Goal: Task Accomplishment & Management: Use online tool/utility

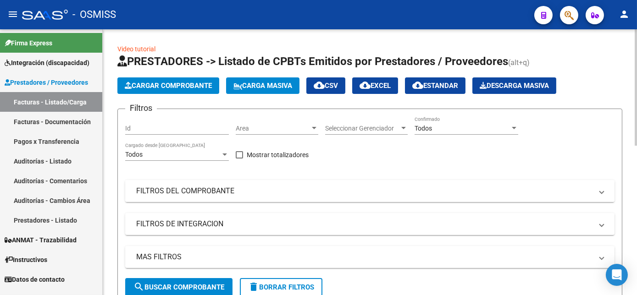
drag, startPoint x: 268, startPoint y: 195, endPoint x: 229, endPoint y: 197, distance: 39.0
click at [268, 195] on mat-panel-title "FILTROS DEL COMPROBANTE" at bounding box center [364, 191] width 456 height 10
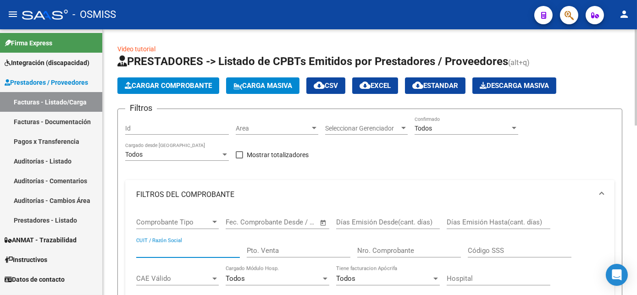
click at [172, 253] on input "CUIT / Razón Social" at bounding box center [188, 251] width 104 height 8
click at [185, 249] on input "SAUCEDO" at bounding box center [188, 251] width 104 height 8
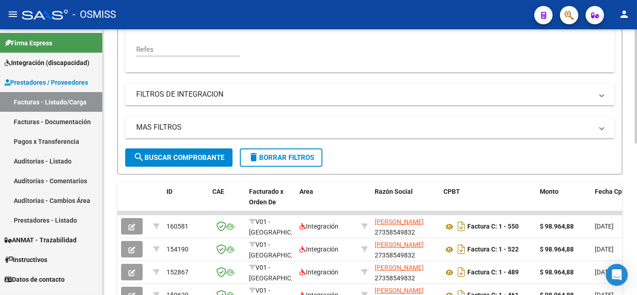
scroll to position [354, 0]
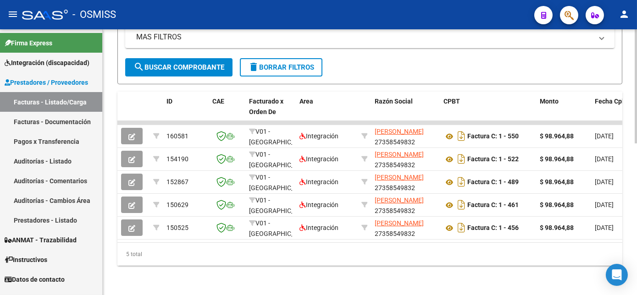
click at [636, 268] on html "menu - OSMISS person Firma Express Integración (discapacidad) Legajos Prestador…" at bounding box center [318, 147] width 637 height 295
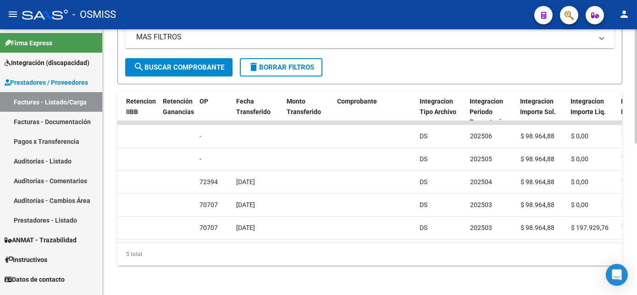
scroll to position [0, 0]
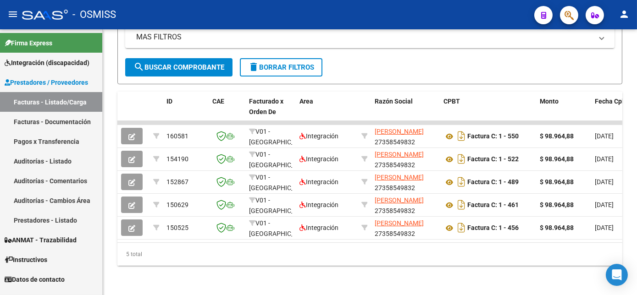
type input "[PERSON_NAME]"
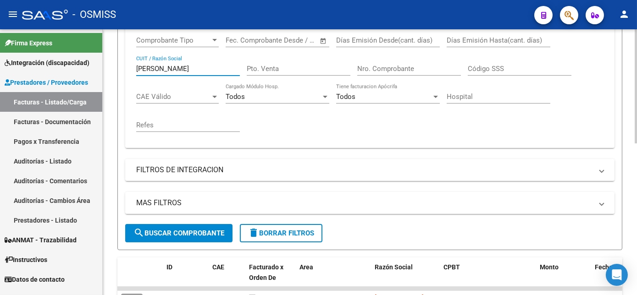
scroll to position [157, 0]
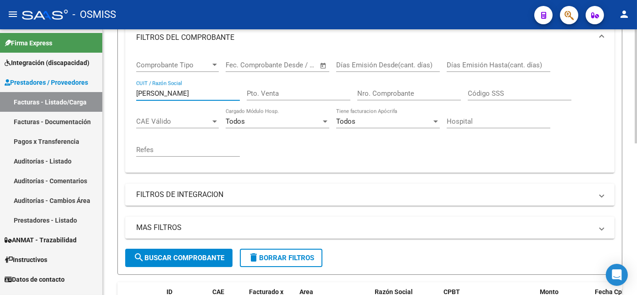
click at [629, 143] on div "Video tutorial PRESTADORES -> Listado de CPBTs Emitidos por Prestadores / Prove…" at bounding box center [371, 179] width 536 height 614
drag, startPoint x: 203, startPoint y: 90, endPoint x: 34, endPoint y: 94, distance: 168.7
click at [34, 94] on mat-sidenav-container "Firma Express Integración (discapacidad) Legajos Prestadores / Proveedores Fact…" at bounding box center [318, 162] width 637 height 266
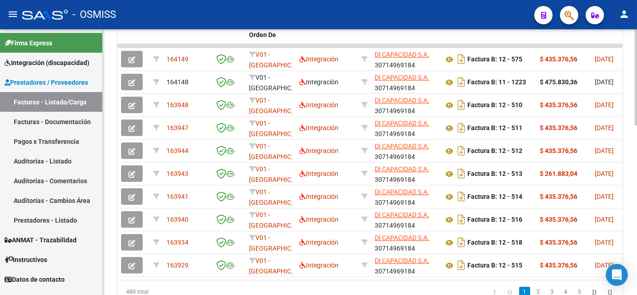
scroll to position [427, 0]
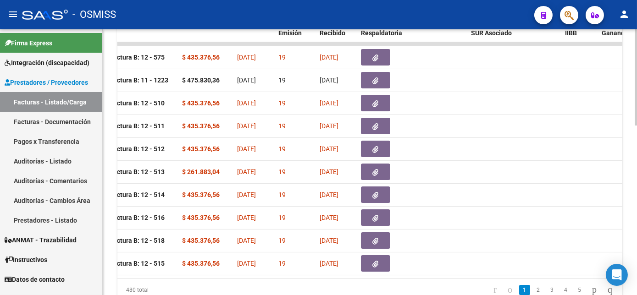
scroll to position [0, 0]
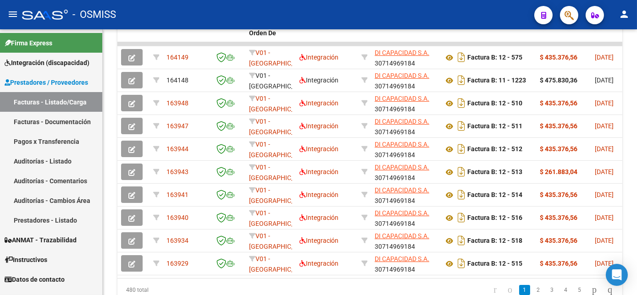
type input "DI CAPACIDAD"
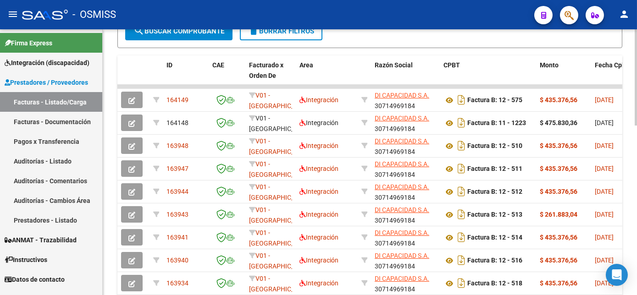
scroll to position [383, 0]
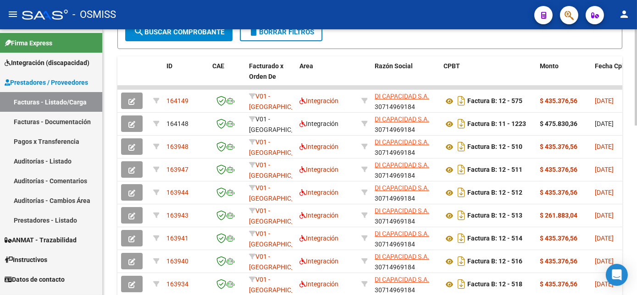
click at [636, 202] on html "menu - OSMISS person Firma Express Integración (discapacidad) Legajos Prestador…" at bounding box center [318, 147] width 637 height 295
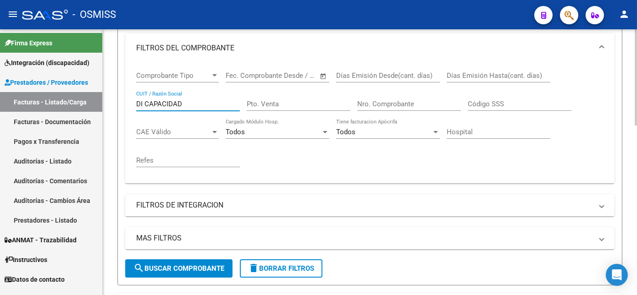
scroll to position [144, 0]
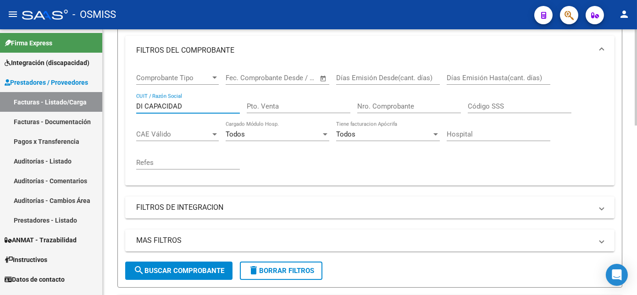
click at [624, 117] on div "Video tutorial PRESTADORES -> Listado de CPBTs Emitidos por Prestadores / Prove…" at bounding box center [371, 249] width 536 height 728
drag, startPoint x: 184, startPoint y: 107, endPoint x: 0, endPoint y: 107, distance: 184.3
click at [0, 107] on html "menu - OSMISS person Firma Express Integración (discapacidad) Legajos Prestador…" at bounding box center [318, 147] width 637 height 295
paste input "MISECWICZ [PERSON_NAME]"
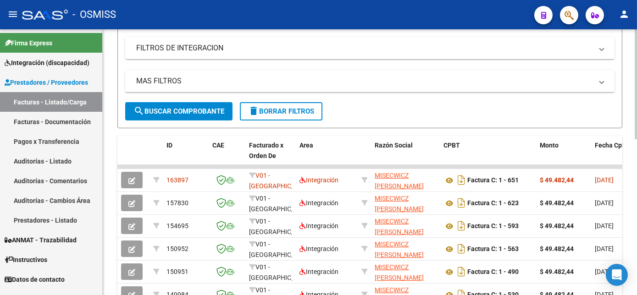
scroll to position [368, 0]
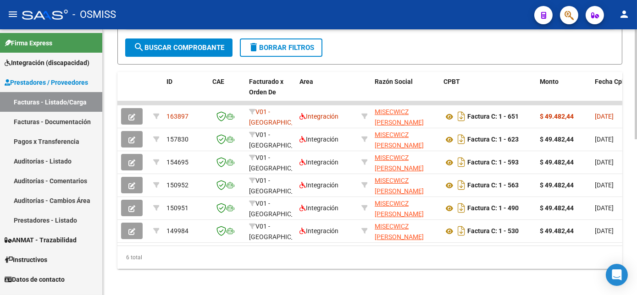
click at [636, 235] on html "menu - OSMISS person Firma Express Integración (discapacidad) Legajos Prestador…" at bounding box center [318, 147] width 637 height 295
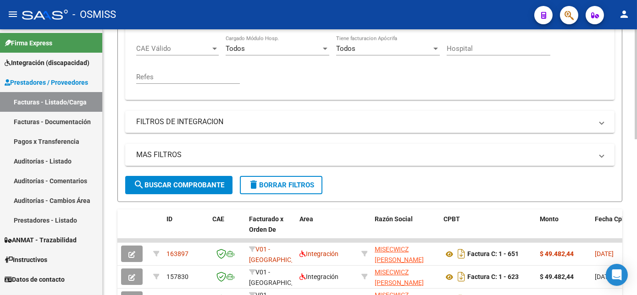
scroll to position [220, 0]
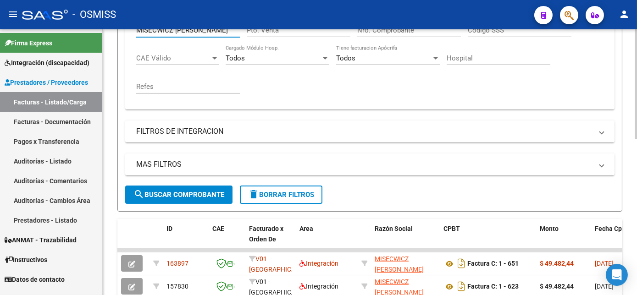
click at [624, 149] on div "Video tutorial PRESTADORES -> Listado de CPBTs Emitidos por Prestadores / Prove…" at bounding box center [371, 127] width 536 height 637
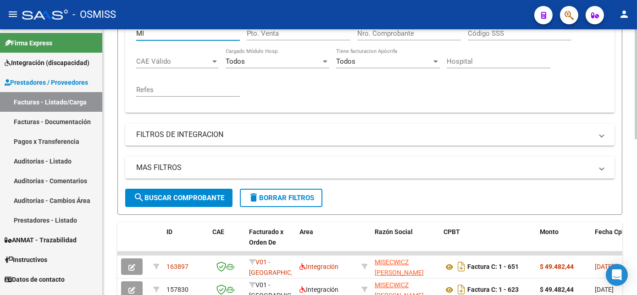
type input "M"
paste input "[PERSON_NAME]"
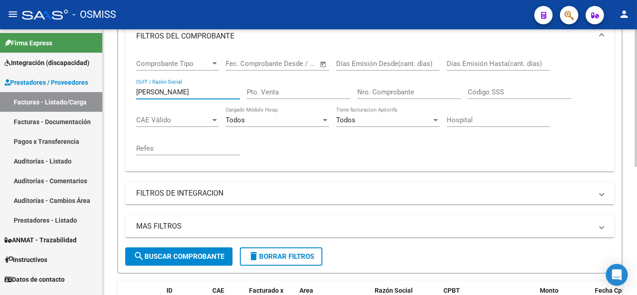
scroll to position [158, 0]
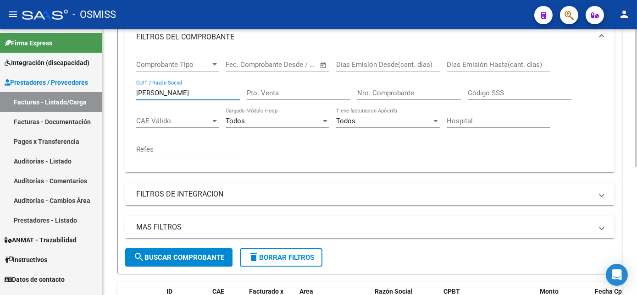
click at [630, 153] on div "Video tutorial PRESTADORES -> Listado de CPBTs Emitidos por Prestadores / Prove…" at bounding box center [371, 129] width 536 height 515
drag, startPoint x: 231, startPoint y: 94, endPoint x: 169, endPoint y: 87, distance: 63.2
click at [169, 87] on div "[PERSON_NAME] / Razón Social" at bounding box center [188, 90] width 104 height 20
type input "[PERSON_NAME]"
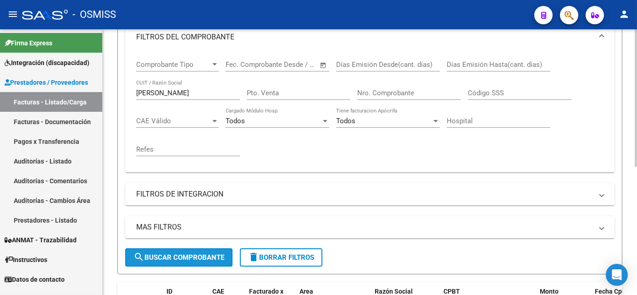
click at [188, 256] on span "search Buscar Comprobante" at bounding box center [178, 257] width 91 height 8
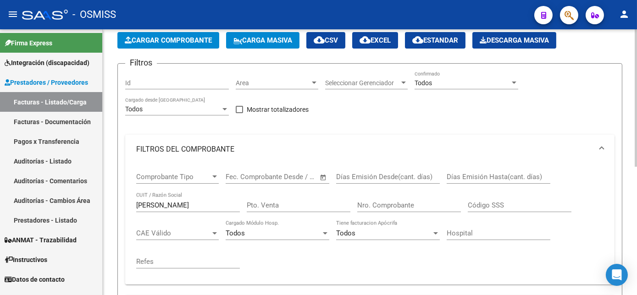
scroll to position [91, 0]
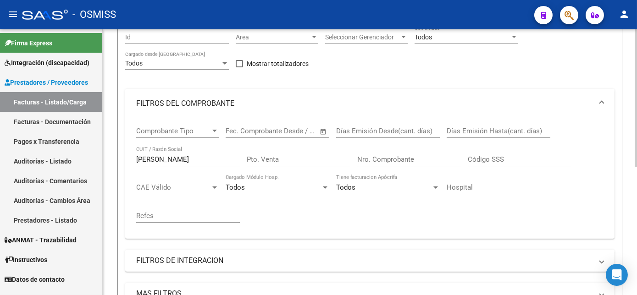
click at [627, 138] on div "Video tutorial PRESTADORES -> Listado de CPBTs Emitidos por Prestadores / Prove…" at bounding box center [371, 195] width 536 height 515
drag, startPoint x: 180, startPoint y: 156, endPoint x: 90, endPoint y: 153, distance: 89.9
click at [90, 153] on mat-sidenav-container "Firma Express Integración (discapacidad) Legajos Prestadores / Proveedores Fact…" at bounding box center [318, 162] width 637 height 266
paste input "27181442781"
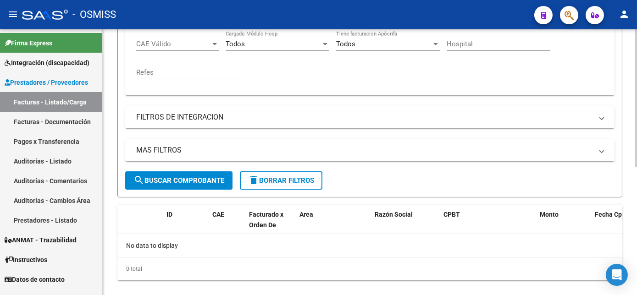
scroll to position [235, 0]
click at [636, 227] on html "menu - OSMISS person Firma Express Integración (discapacidad) Legajos Prestador…" at bounding box center [318, 147] width 637 height 295
type input "27181442781"
click at [177, 182] on span "search Buscar Comprobante" at bounding box center [178, 180] width 91 height 8
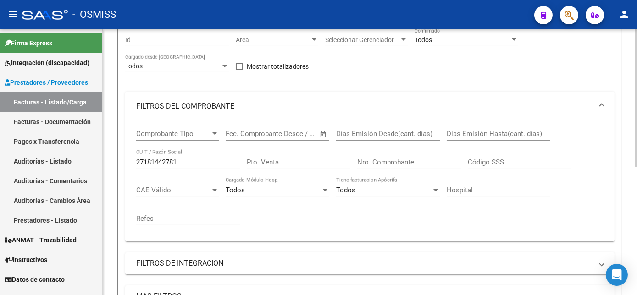
click at [633, 140] on div "Video tutorial PRESTADORES -> Listado de CPBTs Emitidos por Prestadores / Prove…" at bounding box center [371, 198] width 536 height 515
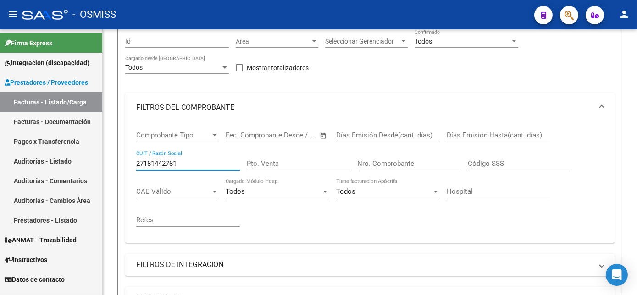
drag, startPoint x: 184, startPoint y: 164, endPoint x: 0, endPoint y: 210, distance: 189.9
click at [0, 210] on html "menu - OSMISS person Firma Express Integración (discapacidad) Legajos Prestador…" at bounding box center [318, 147] width 637 height 295
paste input "30712074015"
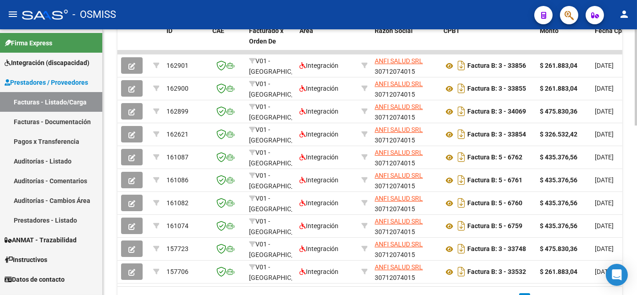
scroll to position [422, 0]
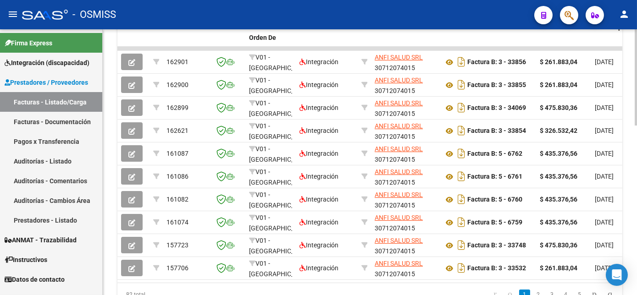
click at [635, 235] on div at bounding box center [635, 232] width 2 height 96
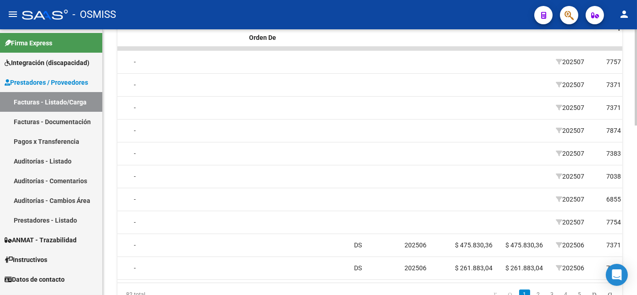
scroll to position [0, 0]
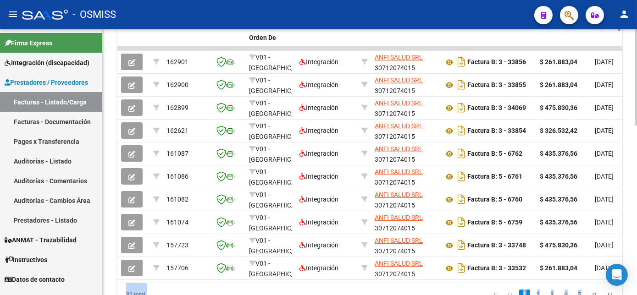
drag, startPoint x: 633, startPoint y: 248, endPoint x: 635, endPoint y: 165, distance: 83.5
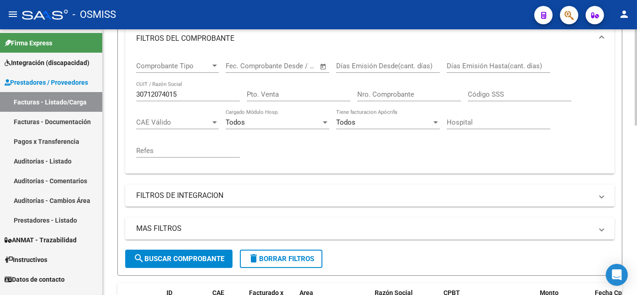
click at [635, 106] on div at bounding box center [635, 162] width 2 height 266
drag, startPoint x: 192, startPoint y: 90, endPoint x: 66, endPoint y: 102, distance: 126.1
click at [66, 102] on mat-sidenav-container "Firma Express Integración (discapacidad) Legajos Prestadores / Proveedores Fact…" at bounding box center [318, 162] width 637 height 266
type input "30716231107"
click at [164, 255] on span "search Buscar Comprobante" at bounding box center [178, 259] width 91 height 8
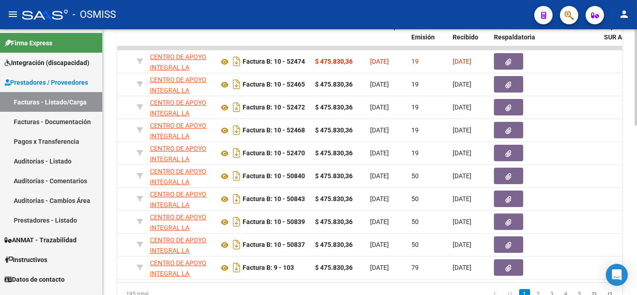
scroll to position [0, 0]
